Goal: Find specific page/section: Find specific page/section

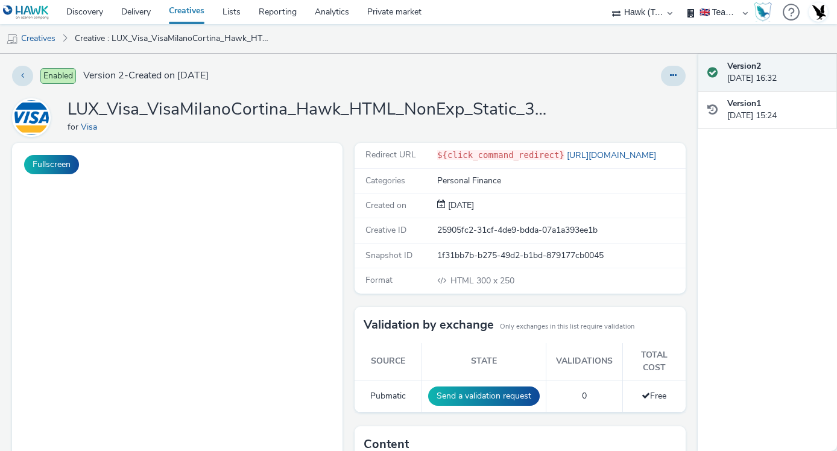
select select "2fc77e36-bb93-4aa3-9dff-dcb08e02eac6"
click at [16, 5] on img at bounding box center [26, 12] width 46 height 15
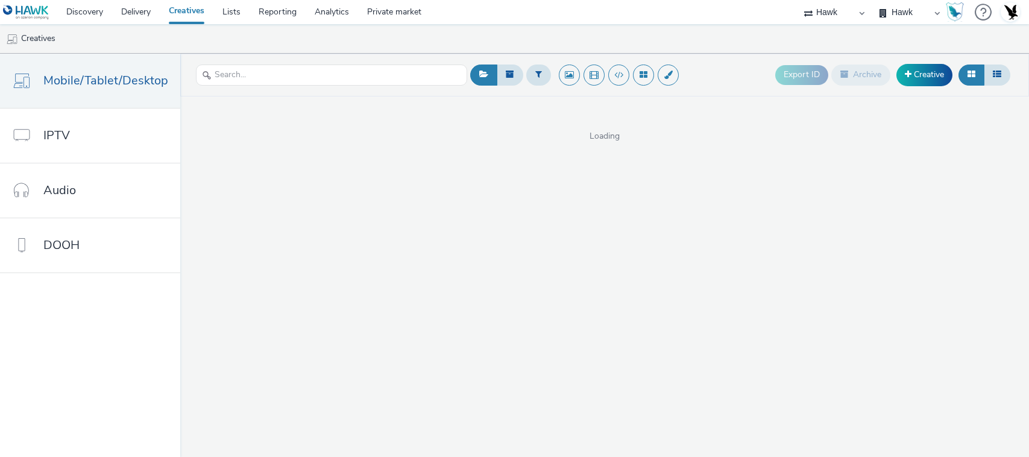
select select "11a7df10-284f-415c-b52a-427acf4c31ae"
select select "2fc77e36-bb93-4aa3-9dff-dcb08e02eac6"
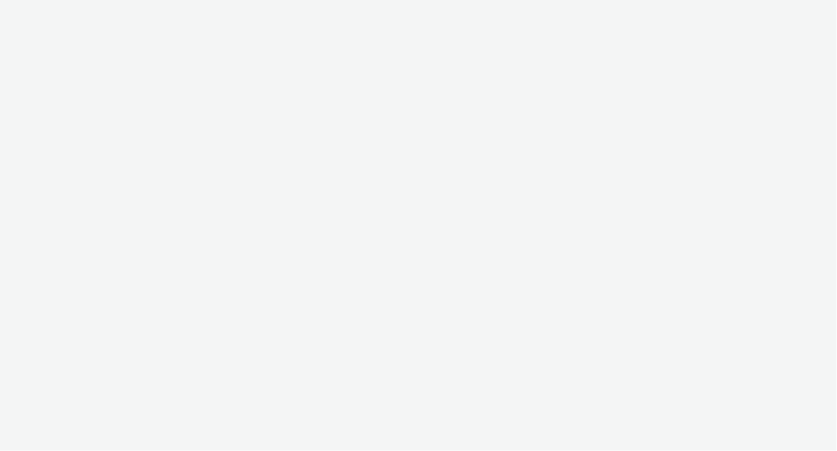
select select "2fc77e36-bb93-4aa3-9dff-dcb08e02eac6"
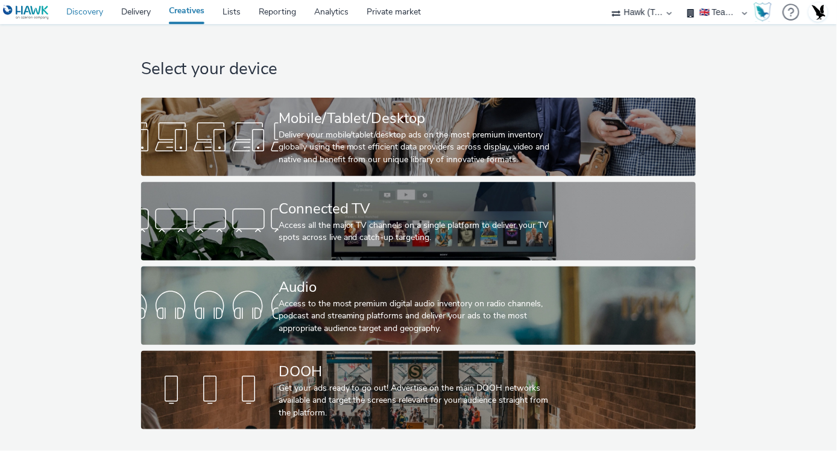
click at [91, 13] on link "Discovery" at bounding box center [84, 12] width 55 height 24
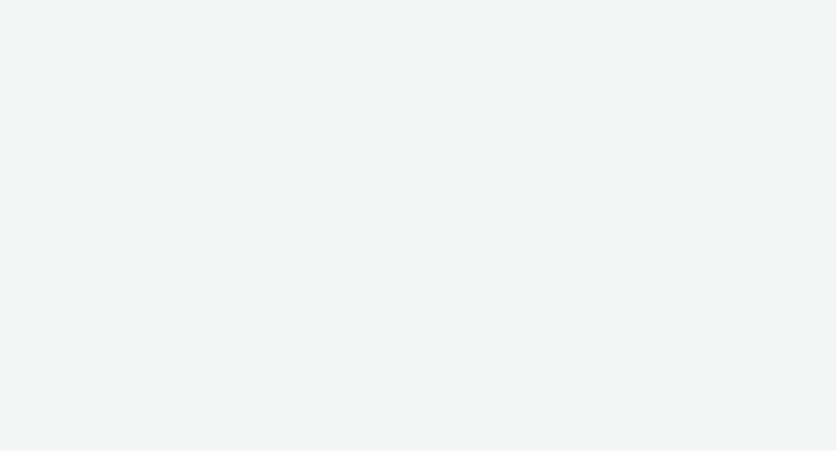
select select "2fc77e36-bb93-4aa3-9dff-dcb08e02eac6"
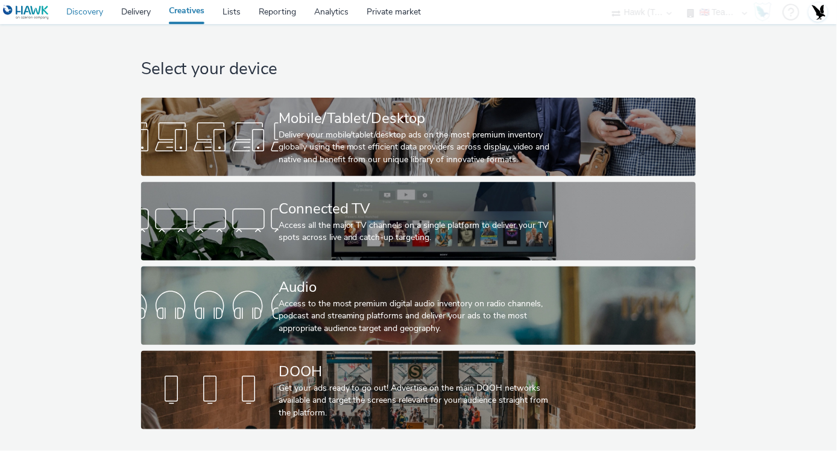
click at [92, 9] on link "Discovery" at bounding box center [84, 12] width 55 height 24
